Goal: Transaction & Acquisition: Book appointment/travel/reservation

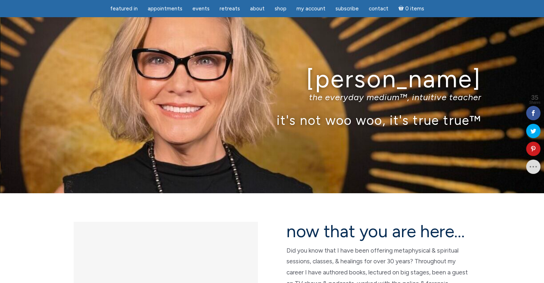
scroll to position [36, 0]
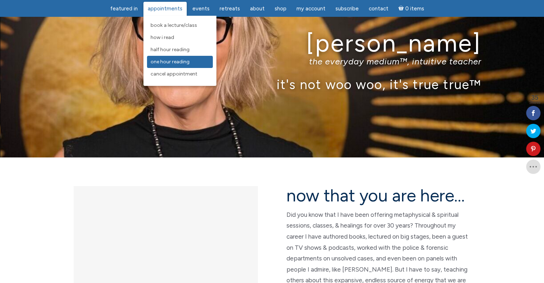
click at [175, 64] on span "One Hour Reading" at bounding box center [170, 62] width 39 height 6
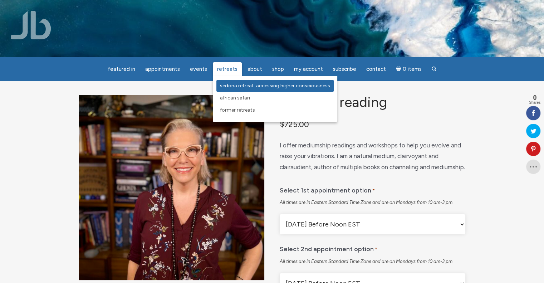
click at [236, 85] on span "Sedona Retreat: Accessing Higher Consciousness" at bounding box center [275, 86] width 110 height 6
